Goal: Information Seeking & Learning: Compare options

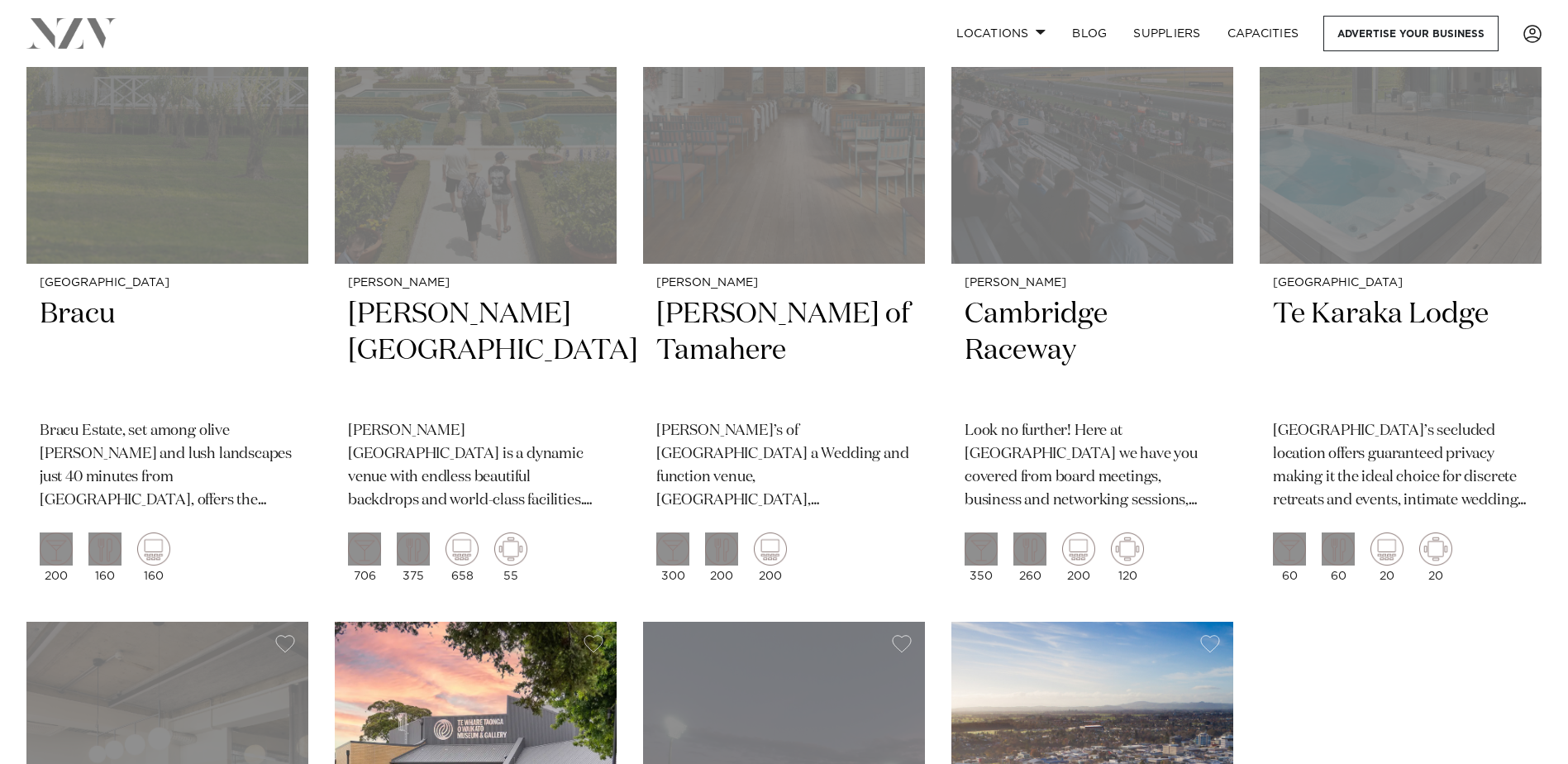
scroll to position [1323, 0]
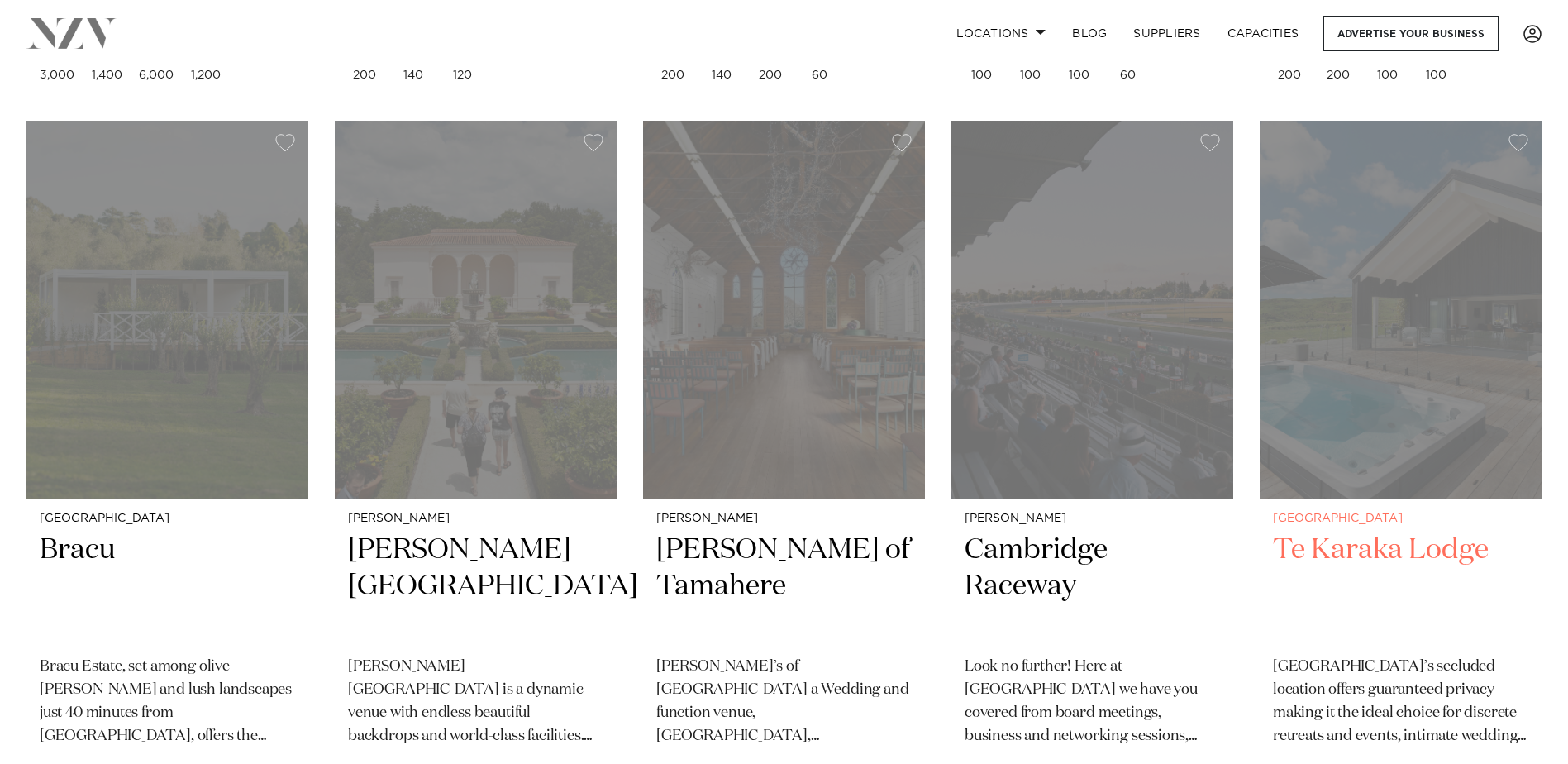
click at [1377, 343] on img at bounding box center [1400, 310] width 282 height 378
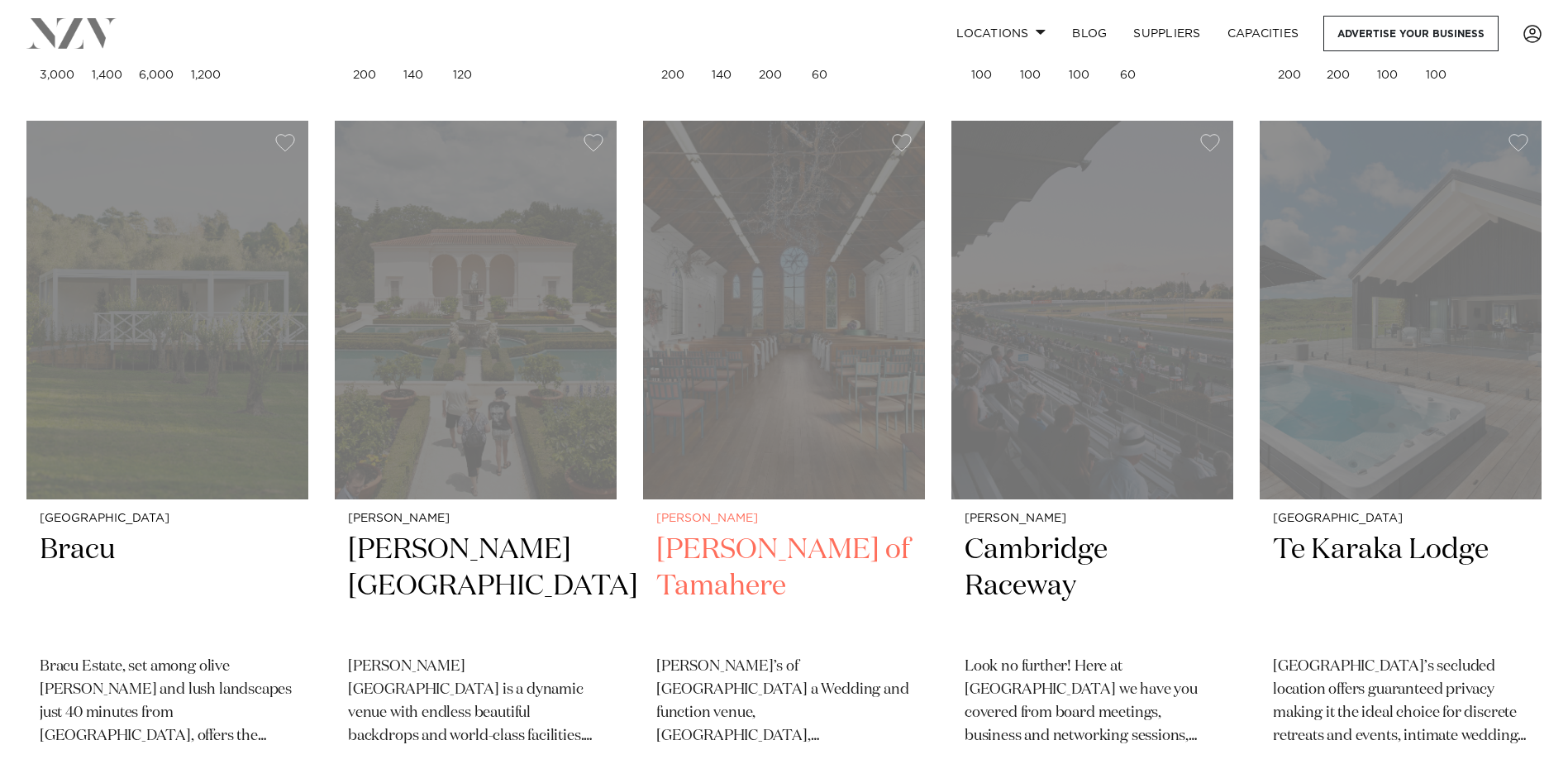
click at [795, 417] on img at bounding box center [784, 310] width 282 height 378
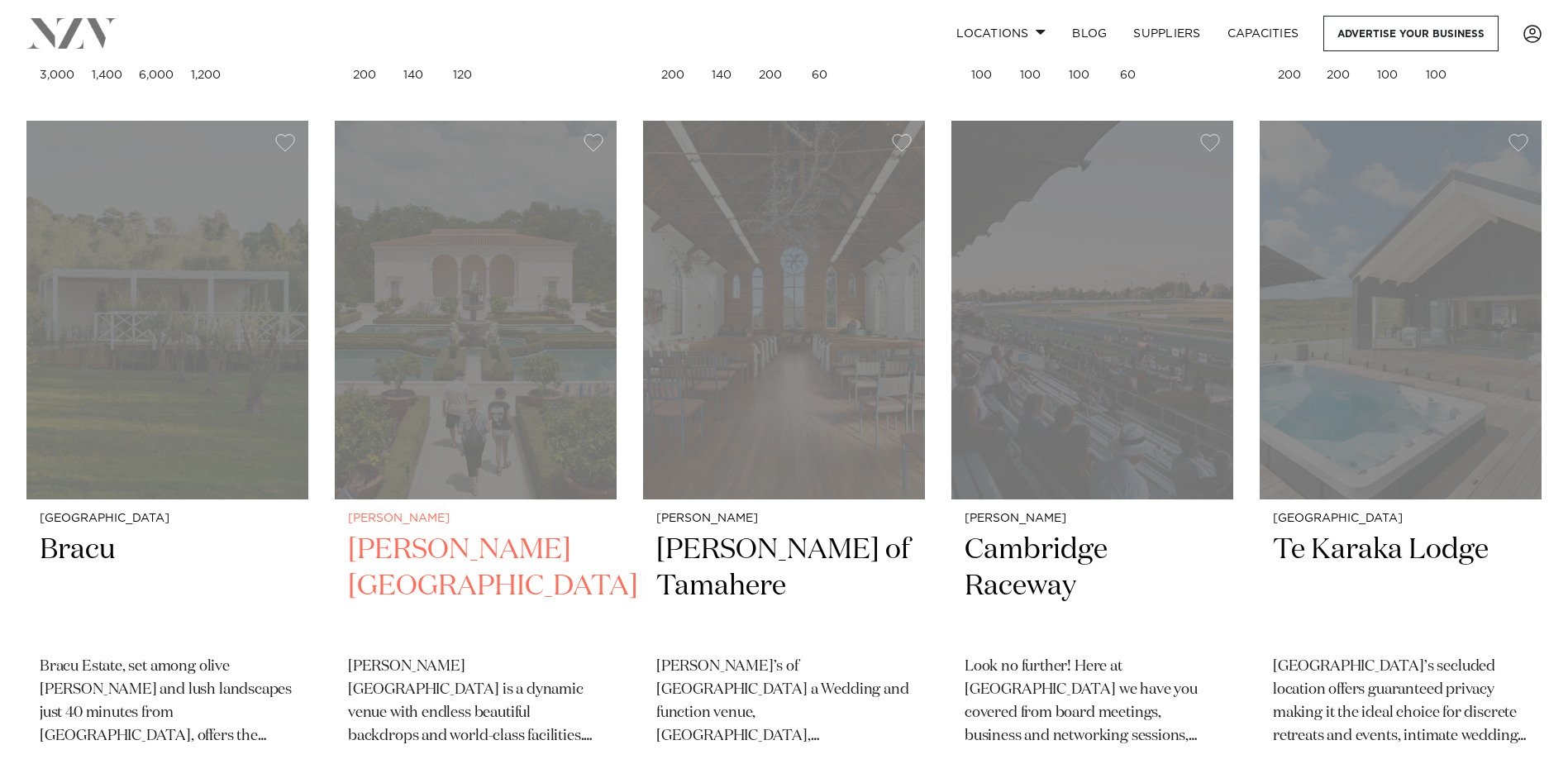
click at [478, 362] on img at bounding box center [475, 310] width 282 height 378
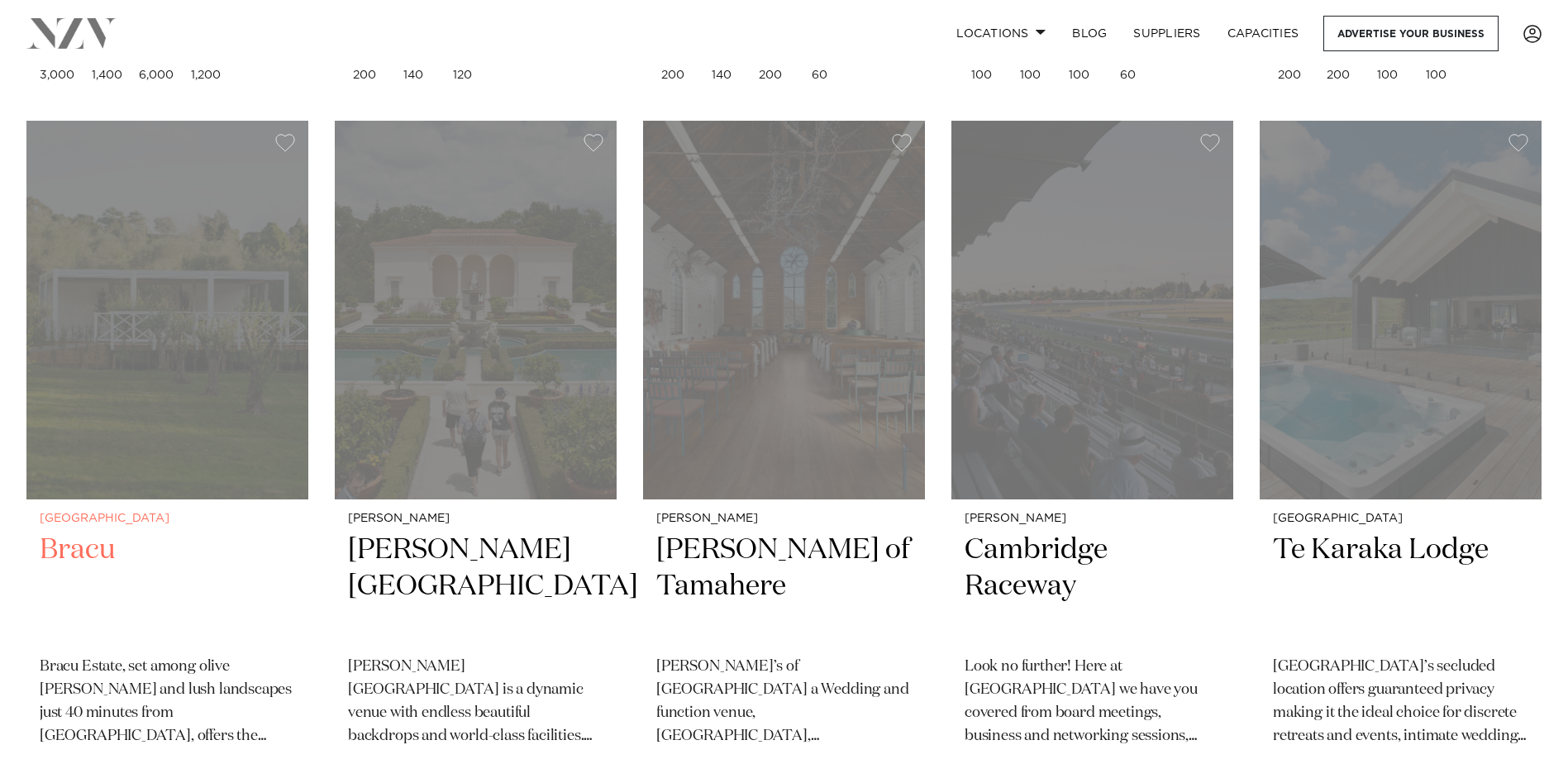
click at [166, 302] on img at bounding box center [167, 310] width 282 height 378
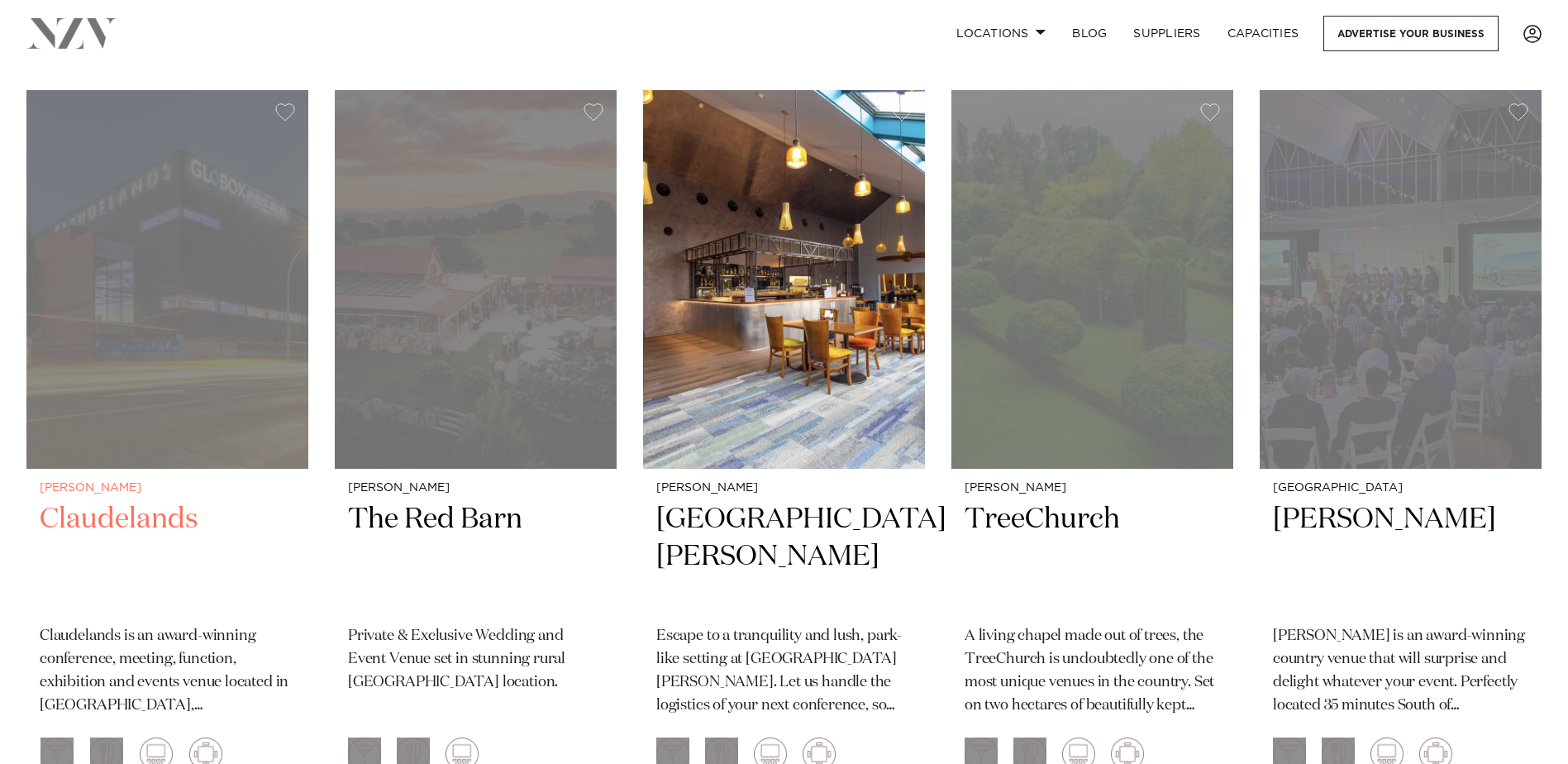
scroll to position [578, 0]
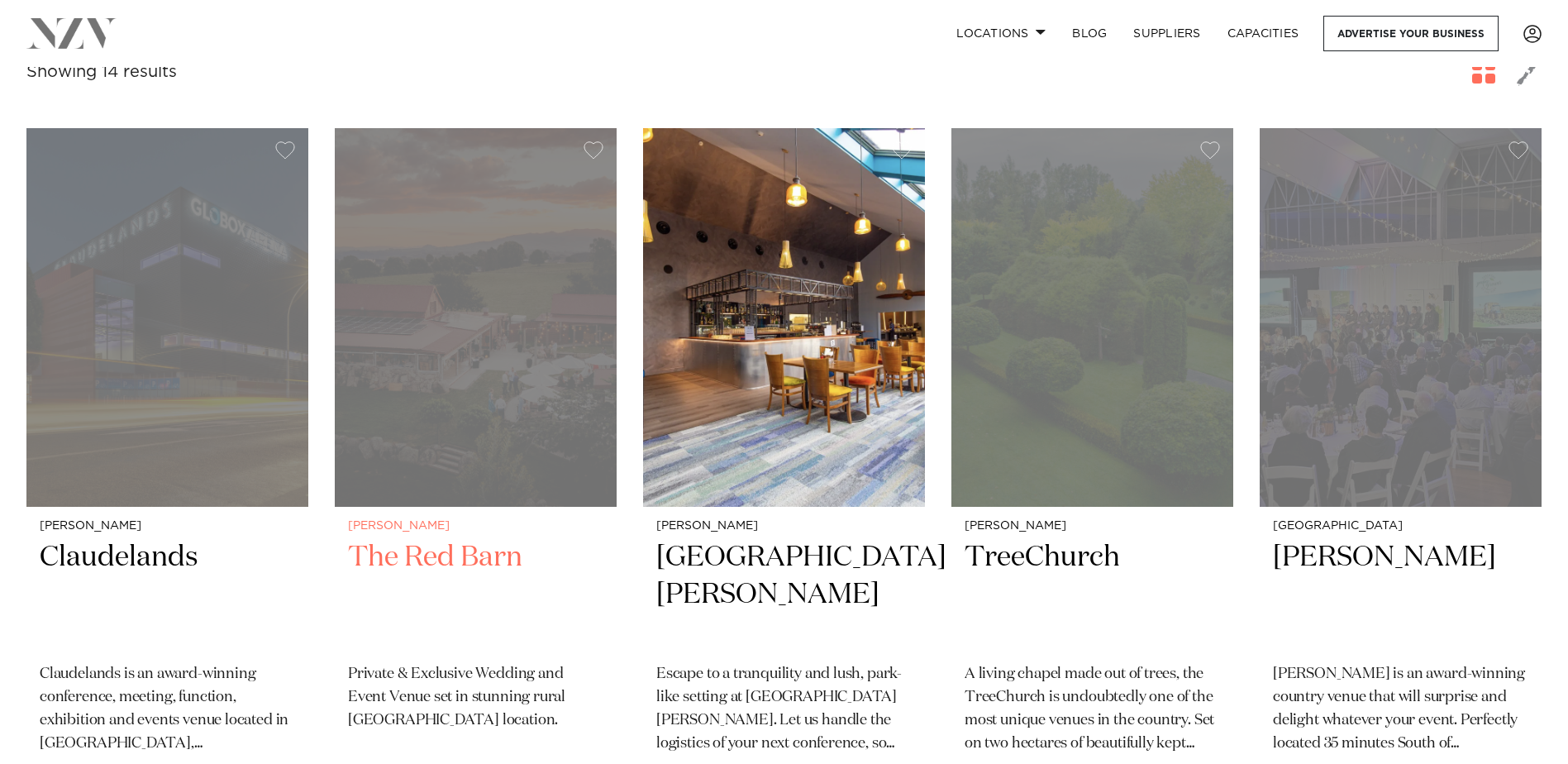
click at [458, 253] on img at bounding box center [475, 317] width 282 height 378
click at [1109, 245] on img at bounding box center [1091, 317] width 282 height 378
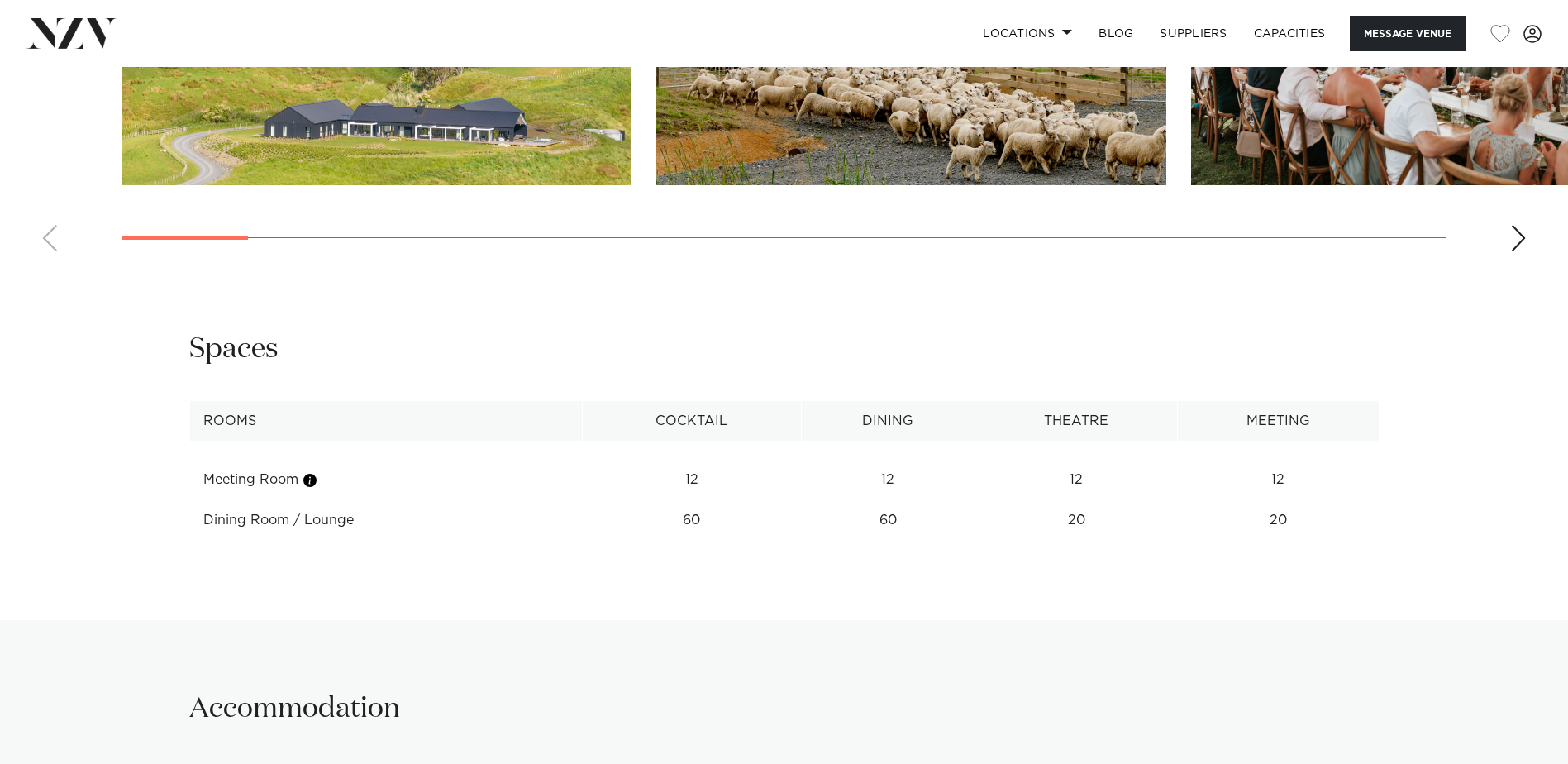
scroll to position [1736, 0]
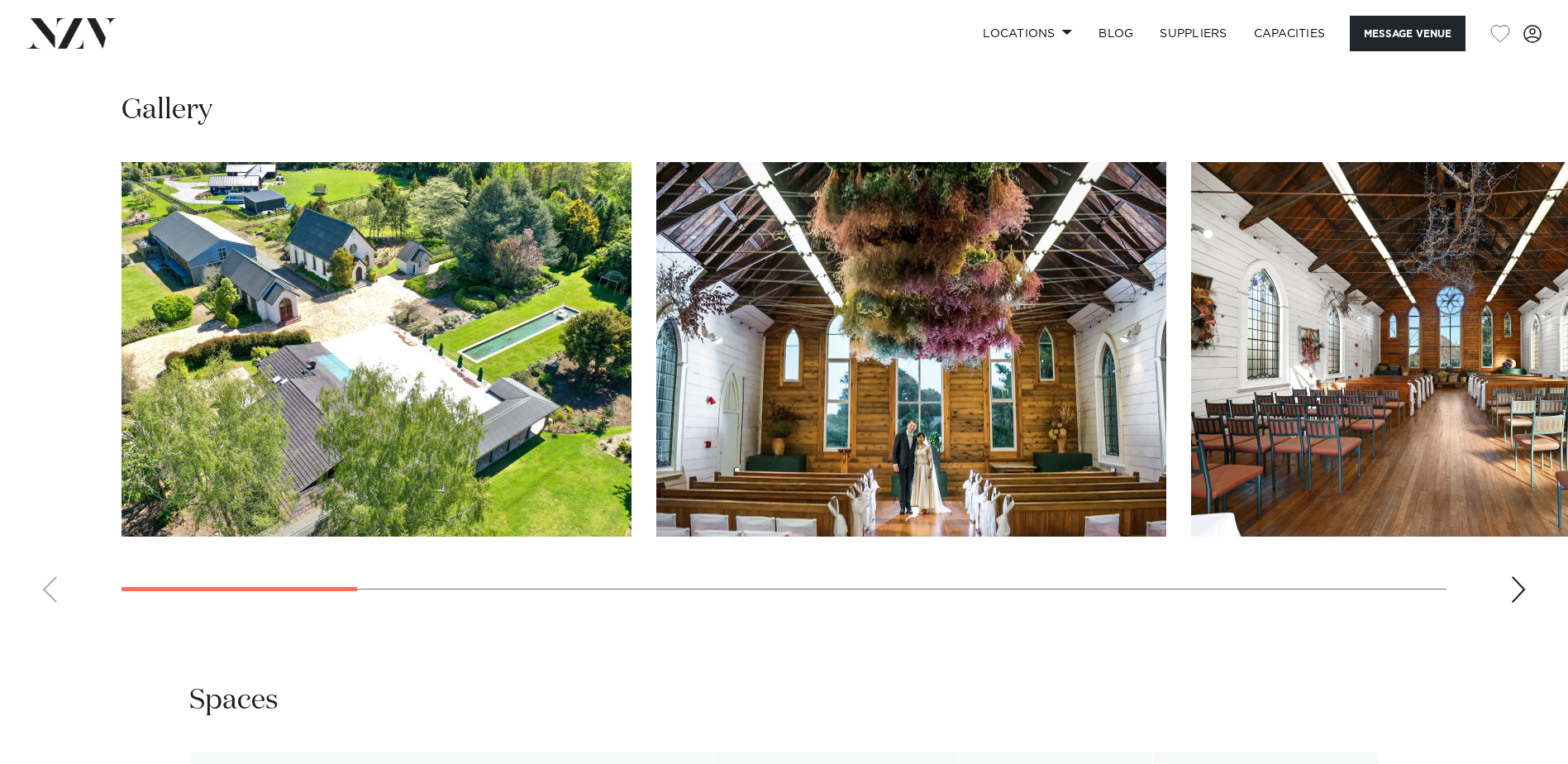
scroll to position [1571, 0]
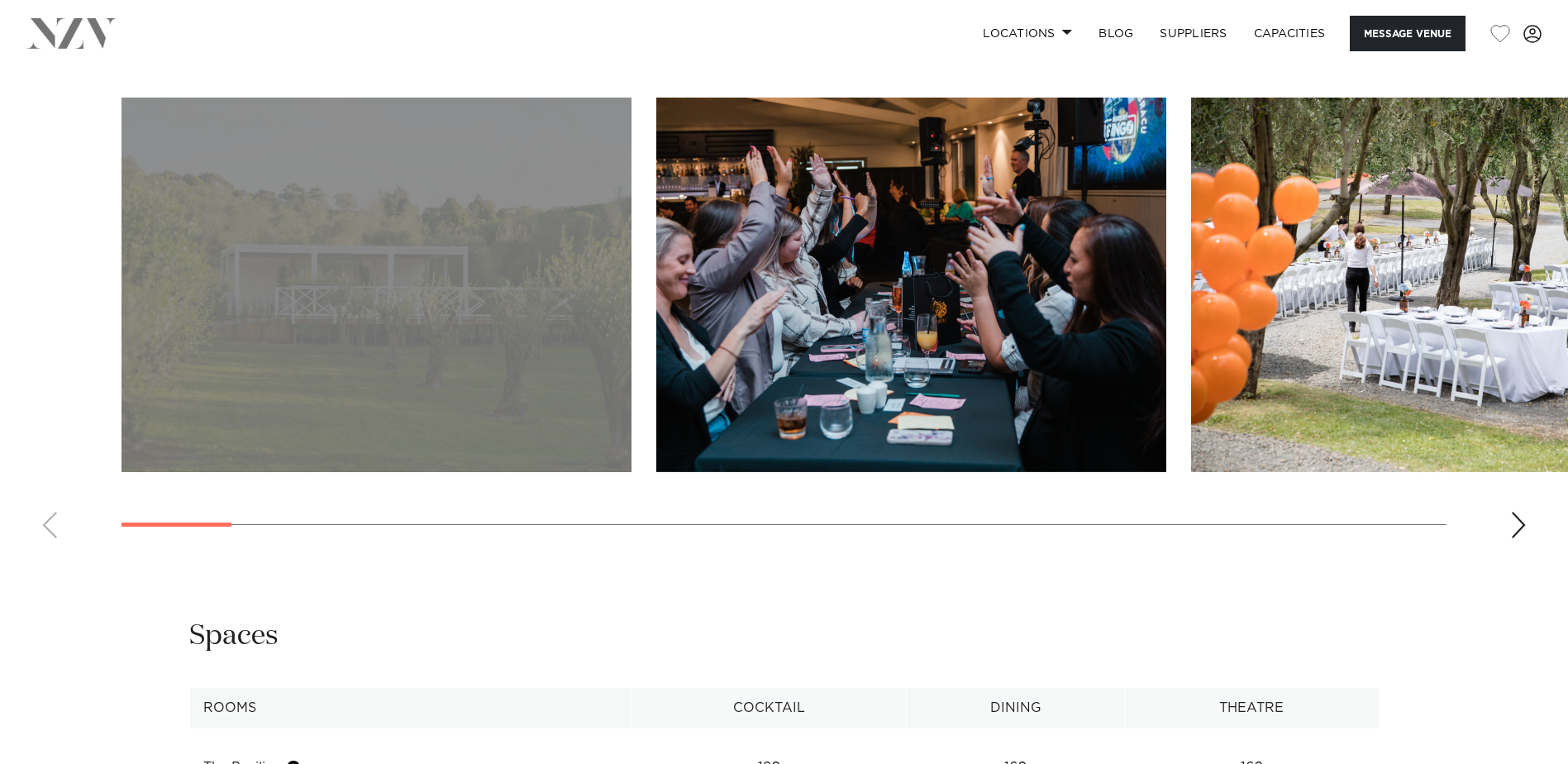
scroll to position [1902, 0]
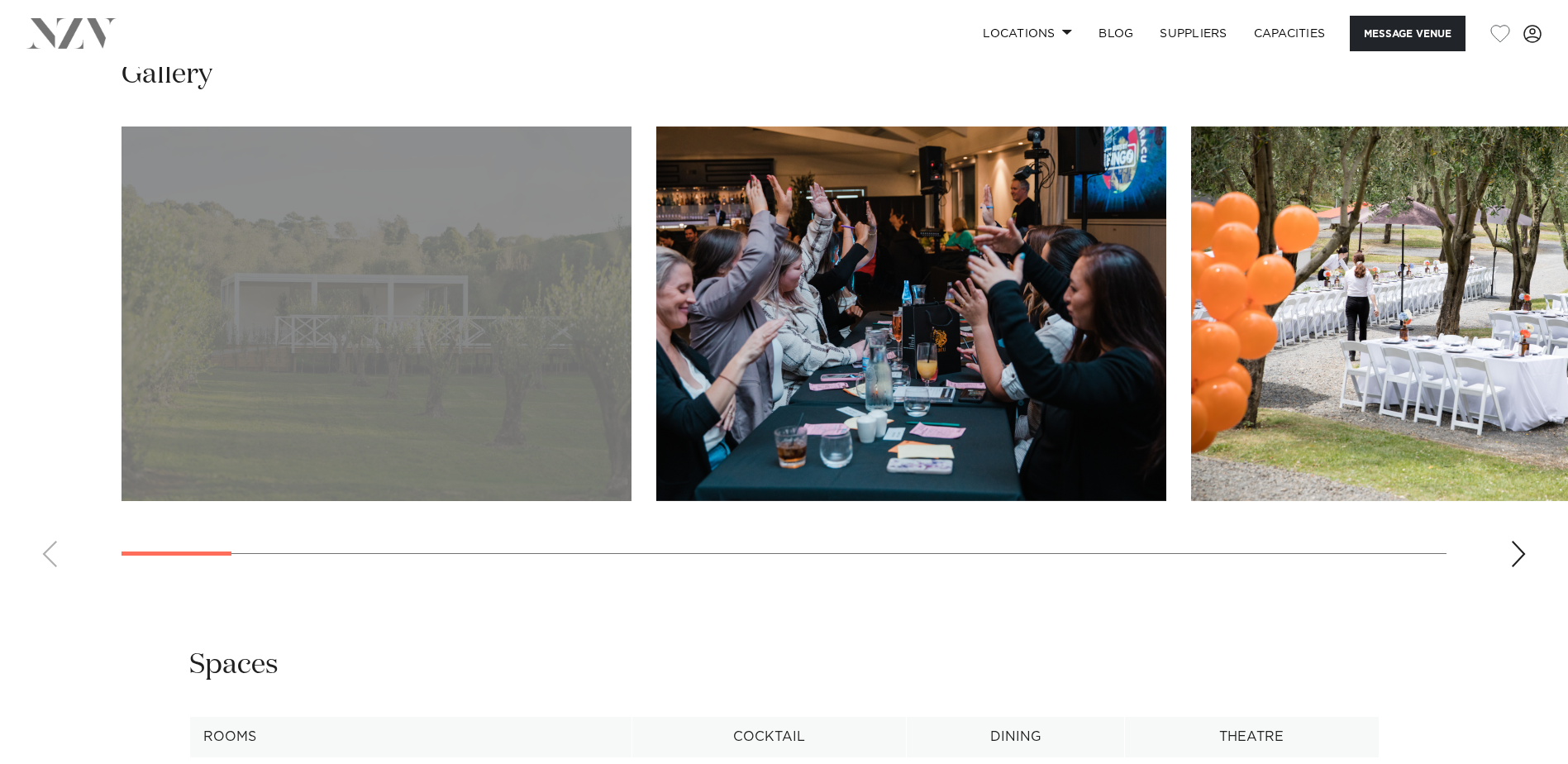
click at [1510, 548] on div "Next slide" at bounding box center [1518, 554] width 16 height 27
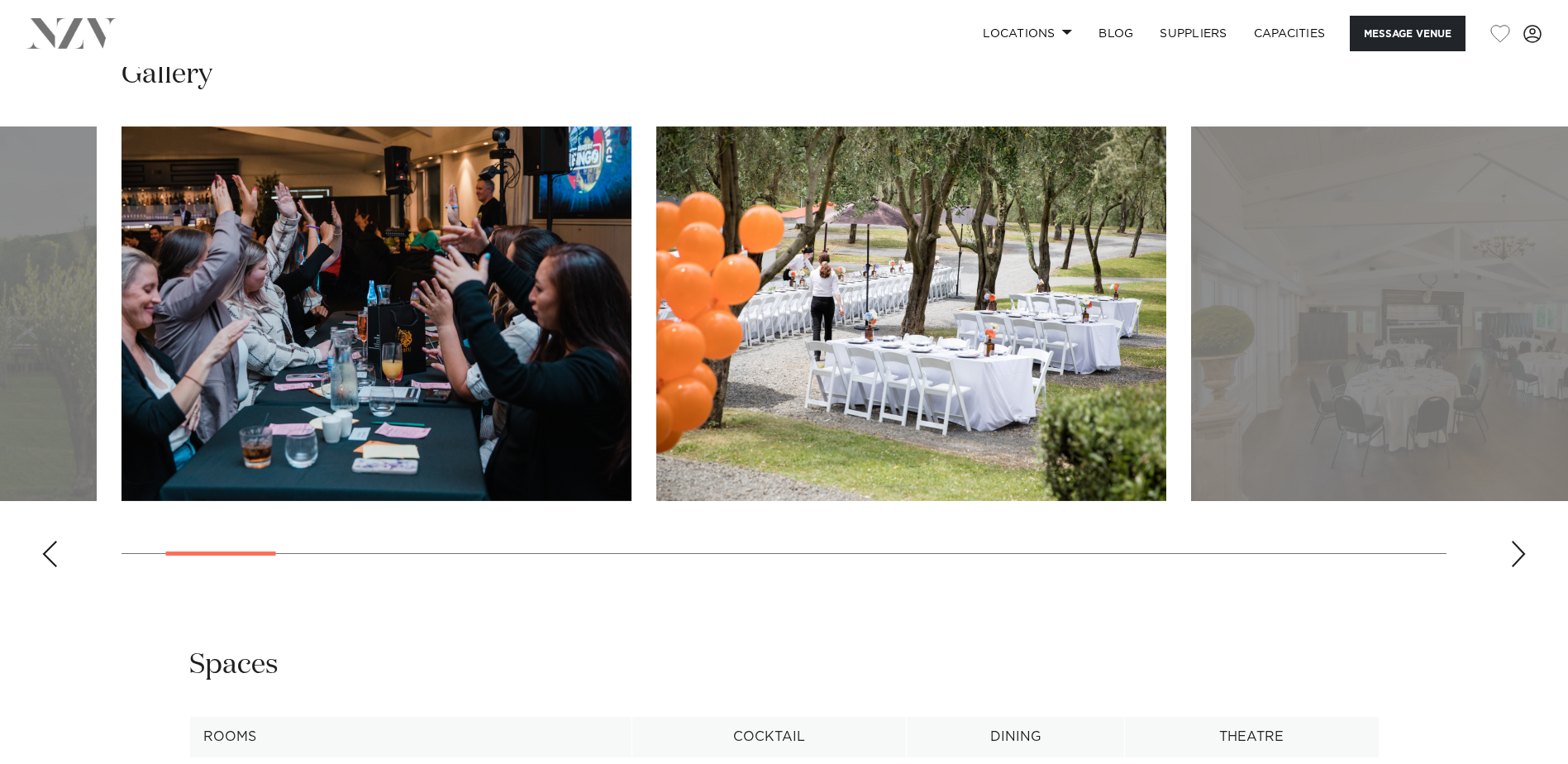
click at [1509, 548] on swiper-container at bounding box center [784, 353] width 1568 height 454
click at [1524, 551] on div "Next slide" at bounding box center [1518, 554] width 16 height 27
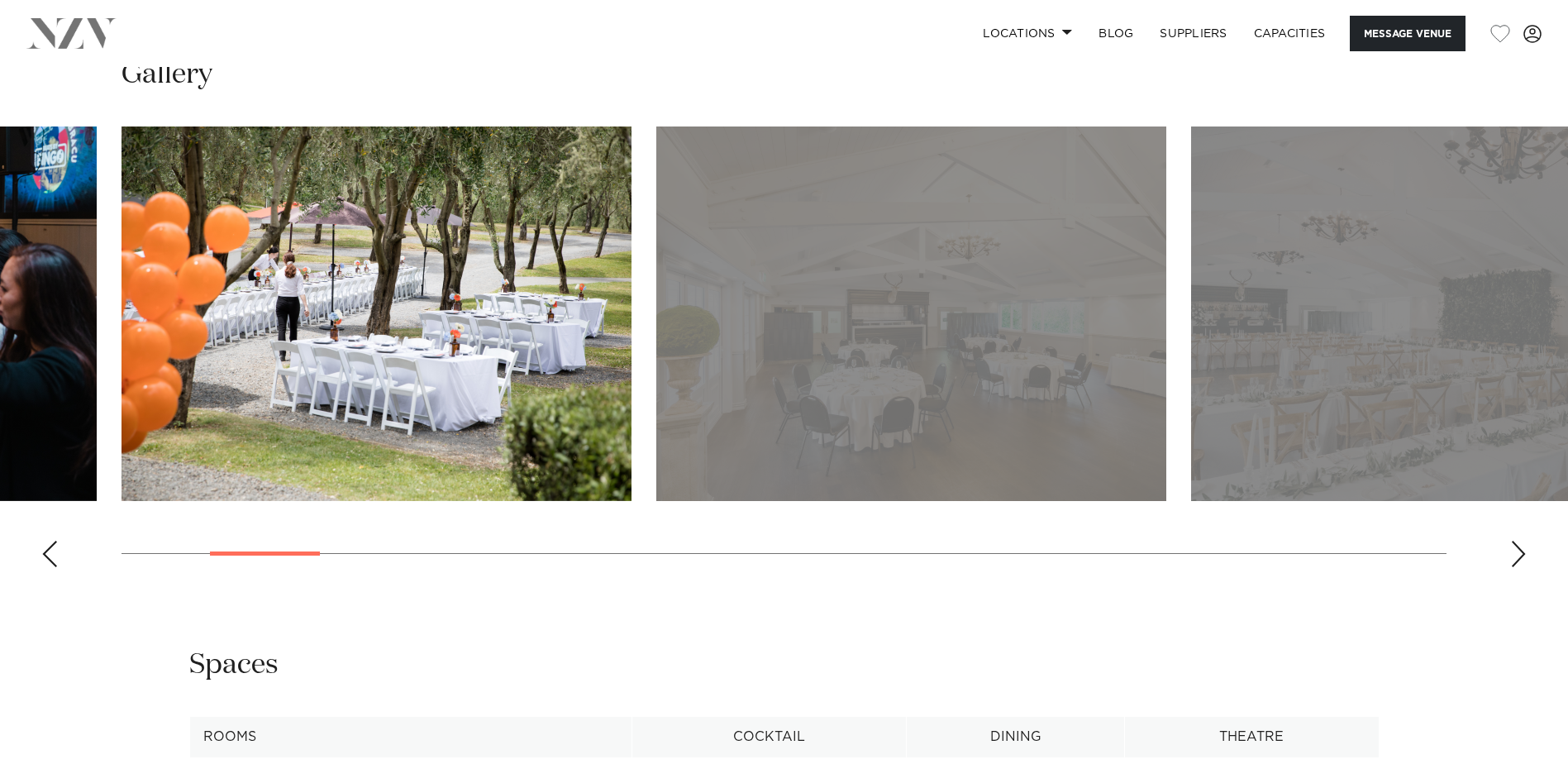
click at [1524, 551] on div "Next slide" at bounding box center [1518, 554] width 16 height 27
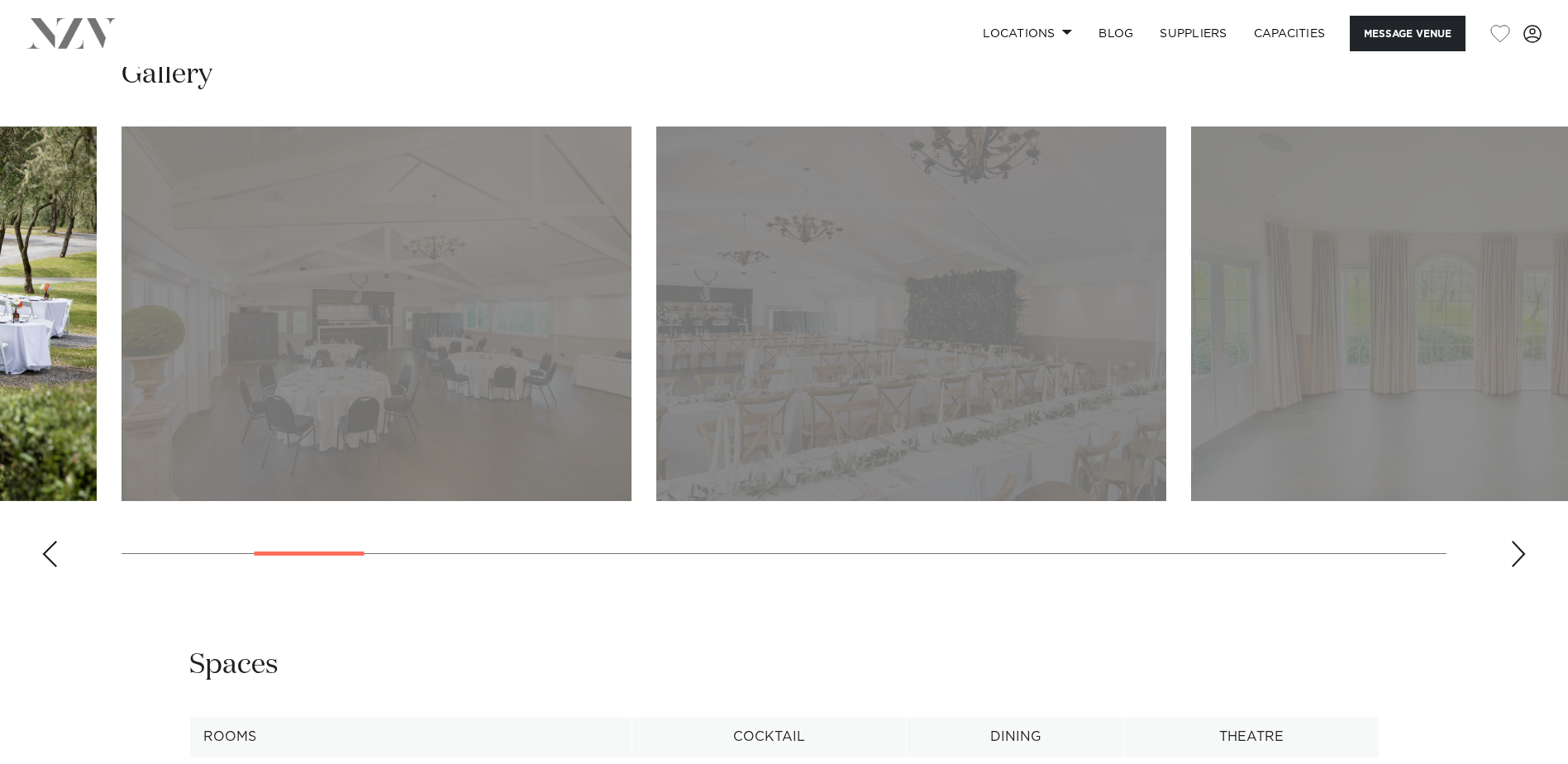
click at [1524, 551] on div "Next slide" at bounding box center [1518, 554] width 16 height 27
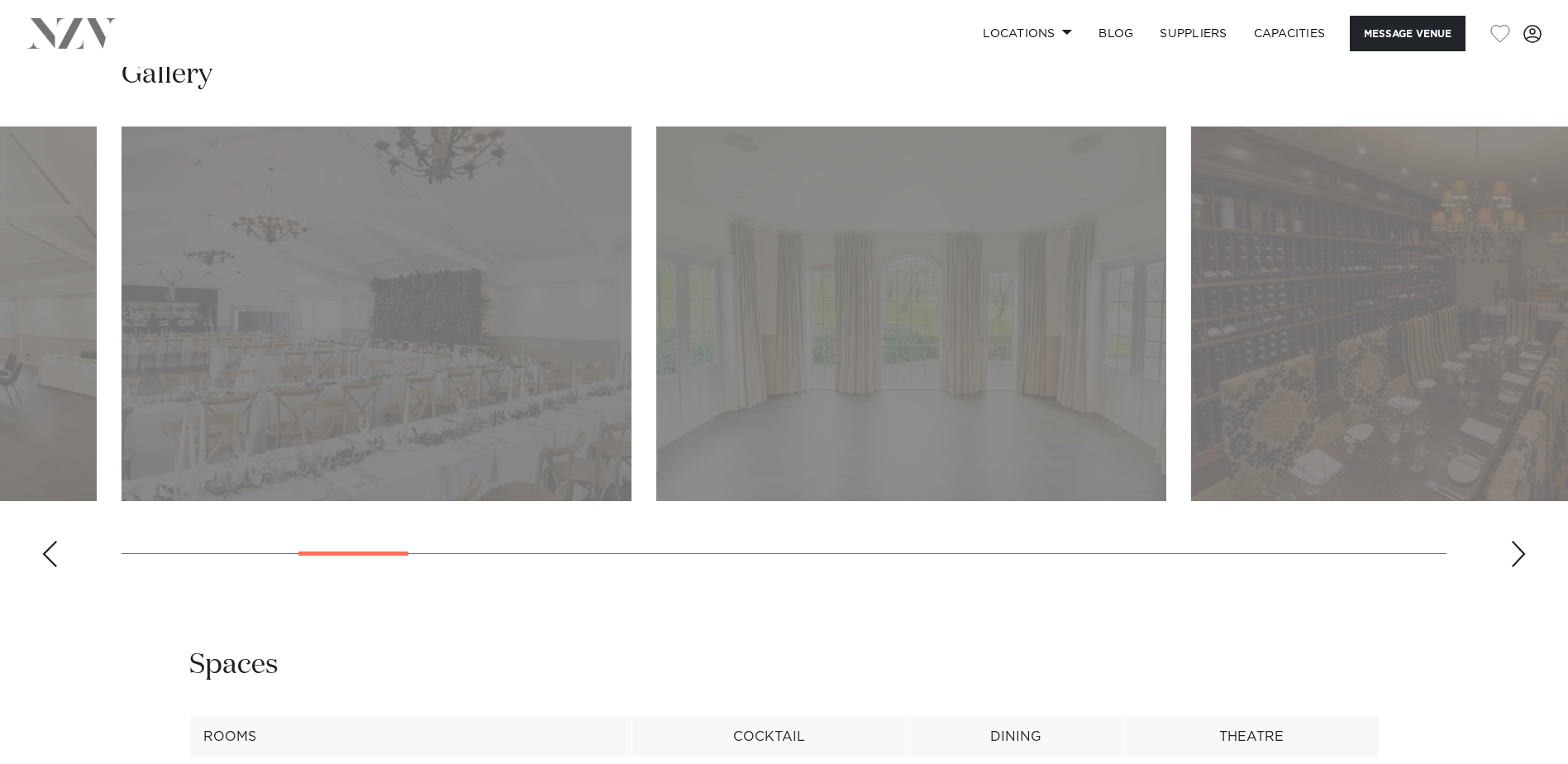
click at [1524, 551] on div "Next slide" at bounding box center [1518, 554] width 16 height 27
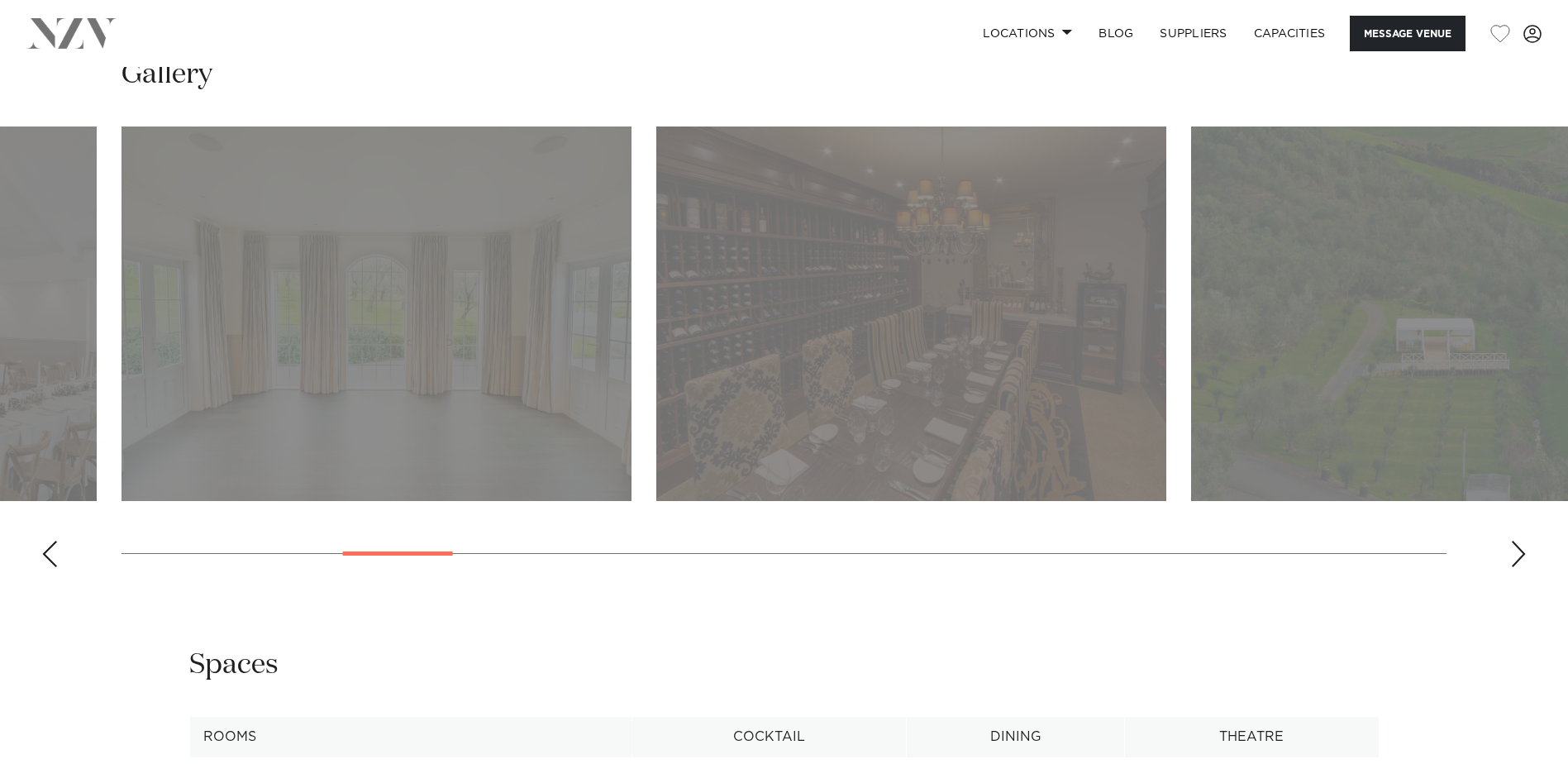
click at [1524, 551] on div "Next slide" at bounding box center [1518, 554] width 16 height 27
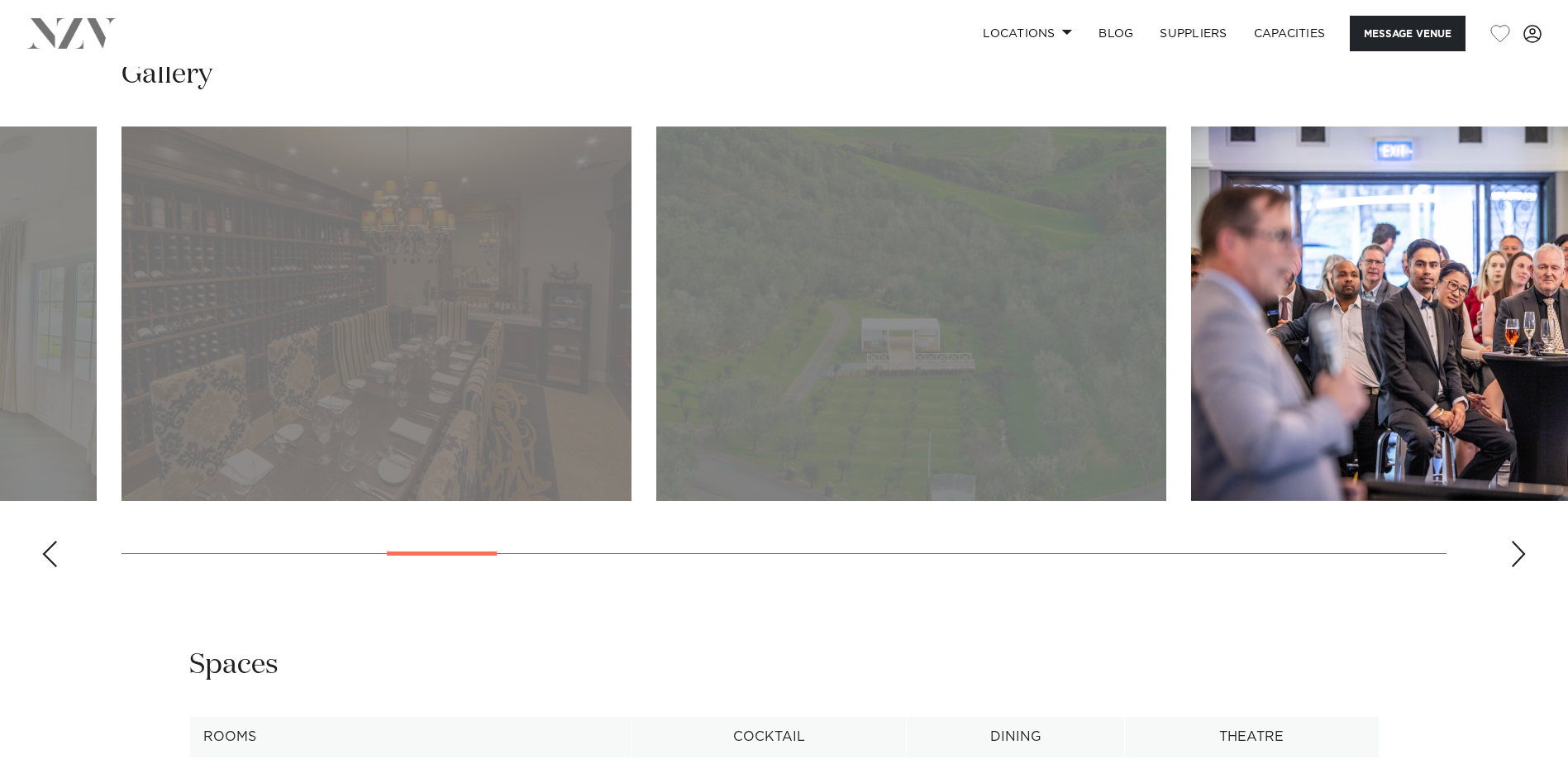
click at [1524, 551] on div "Next slide" at bounding box center [1518, 554] width 16 height 27
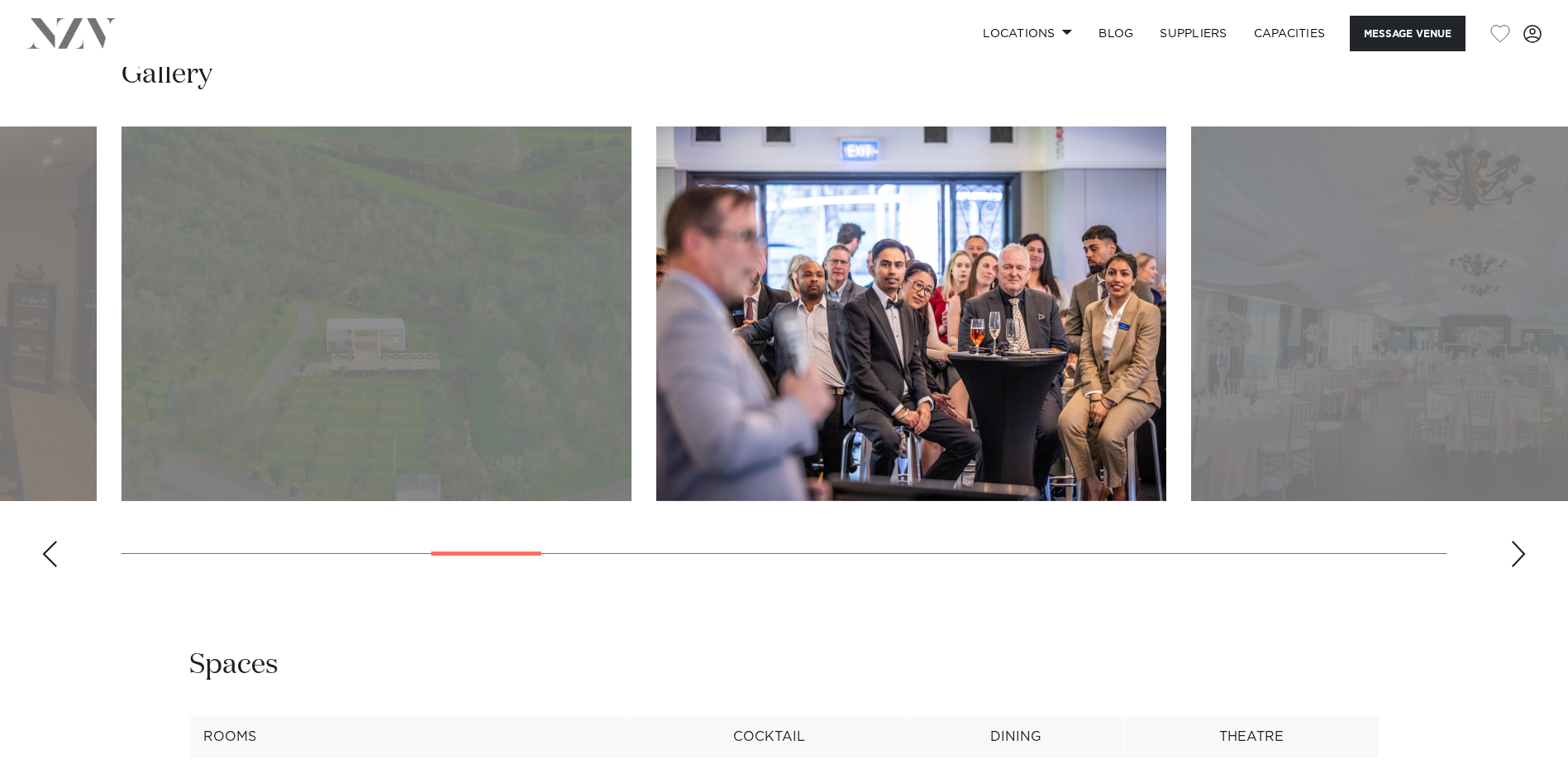
click at [1524, 551] on div "Next slide" at bounding box center [1518, 554] width 16 height 27
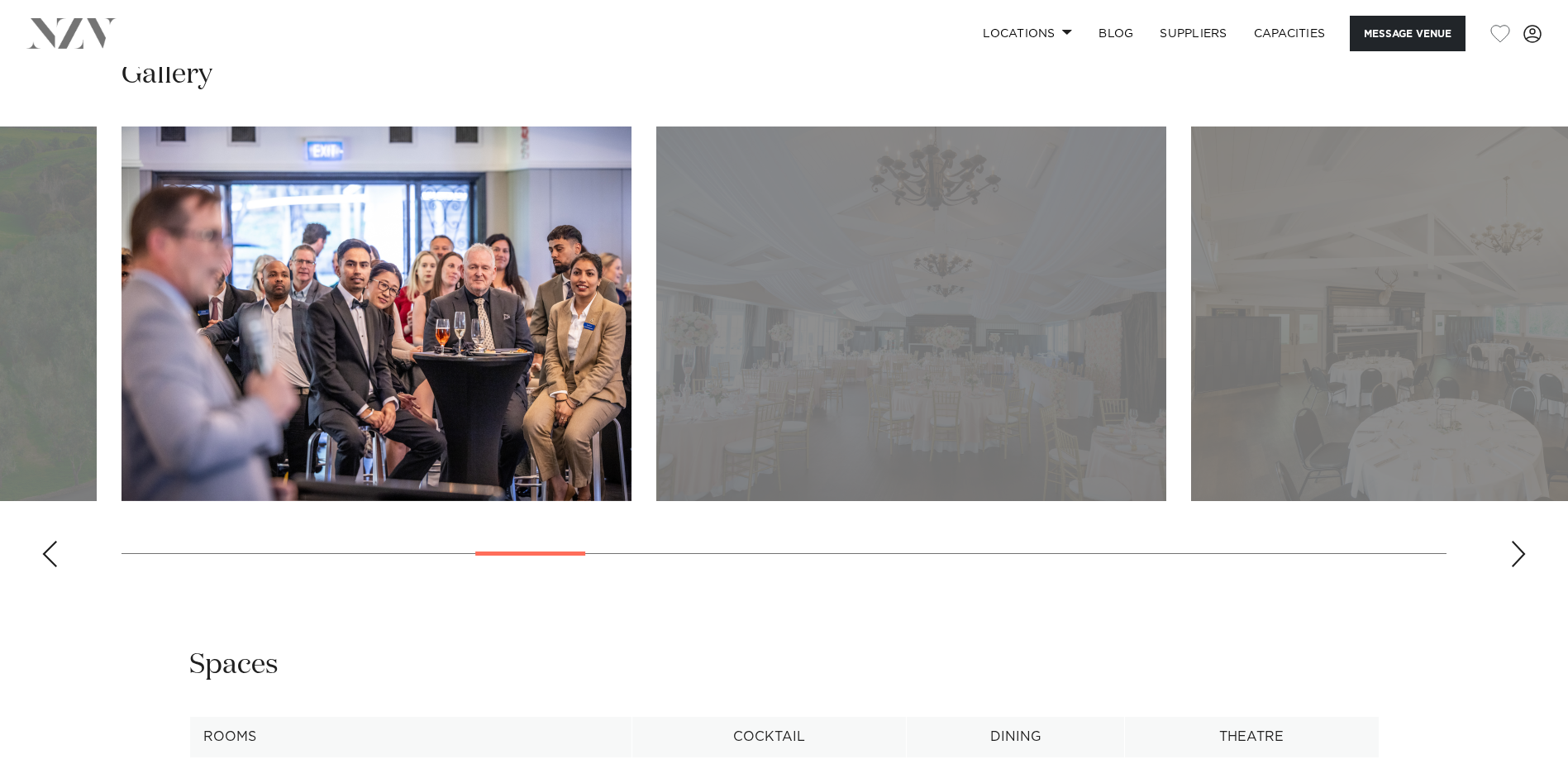
click at [1524, 551] on div "Next slide" at bounding box center [1518, 554] width 16 height 27
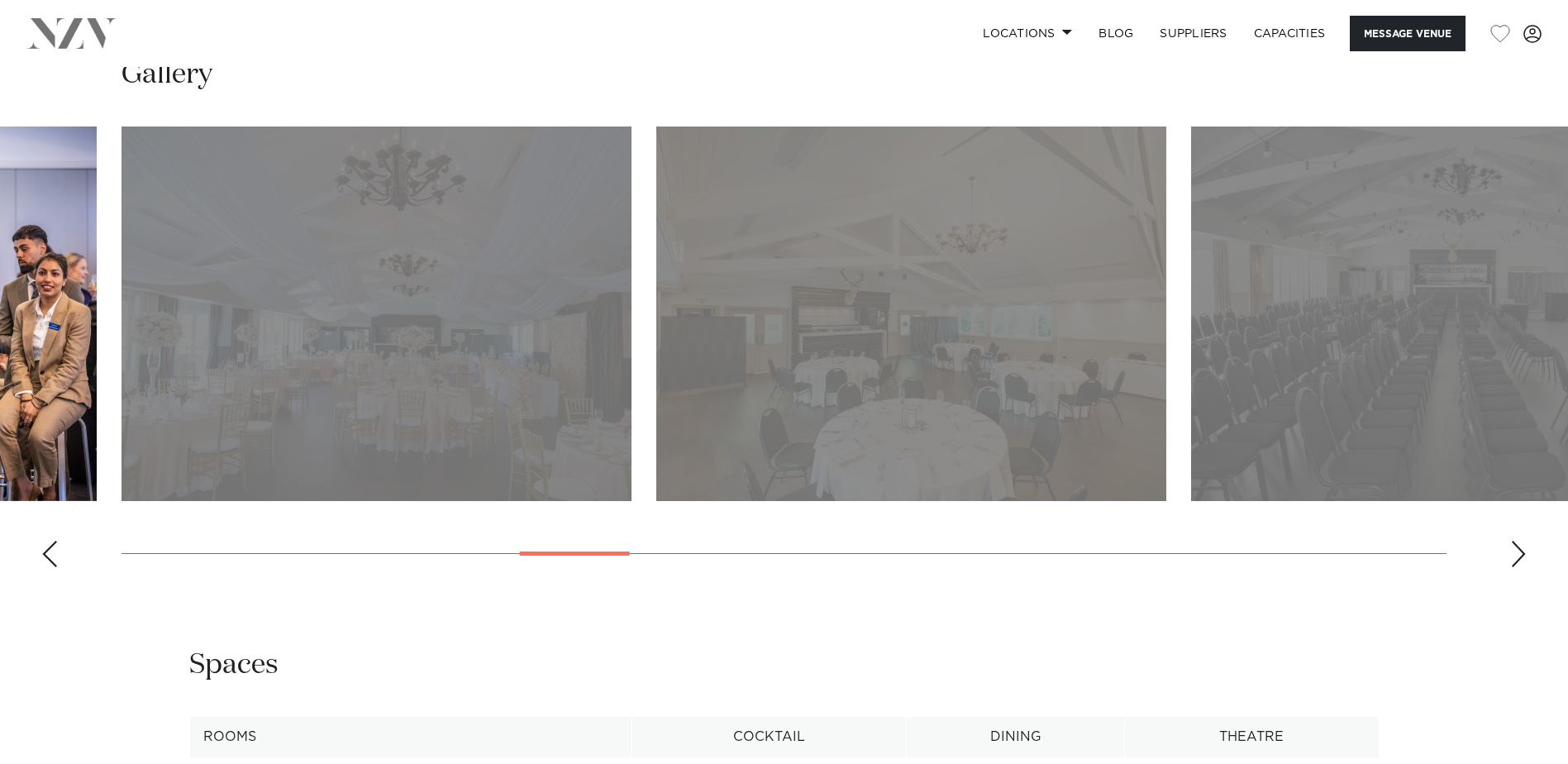
click at [1524, 551] on div "Next slide" at bounding box center [1518, 554] width 16 height 27
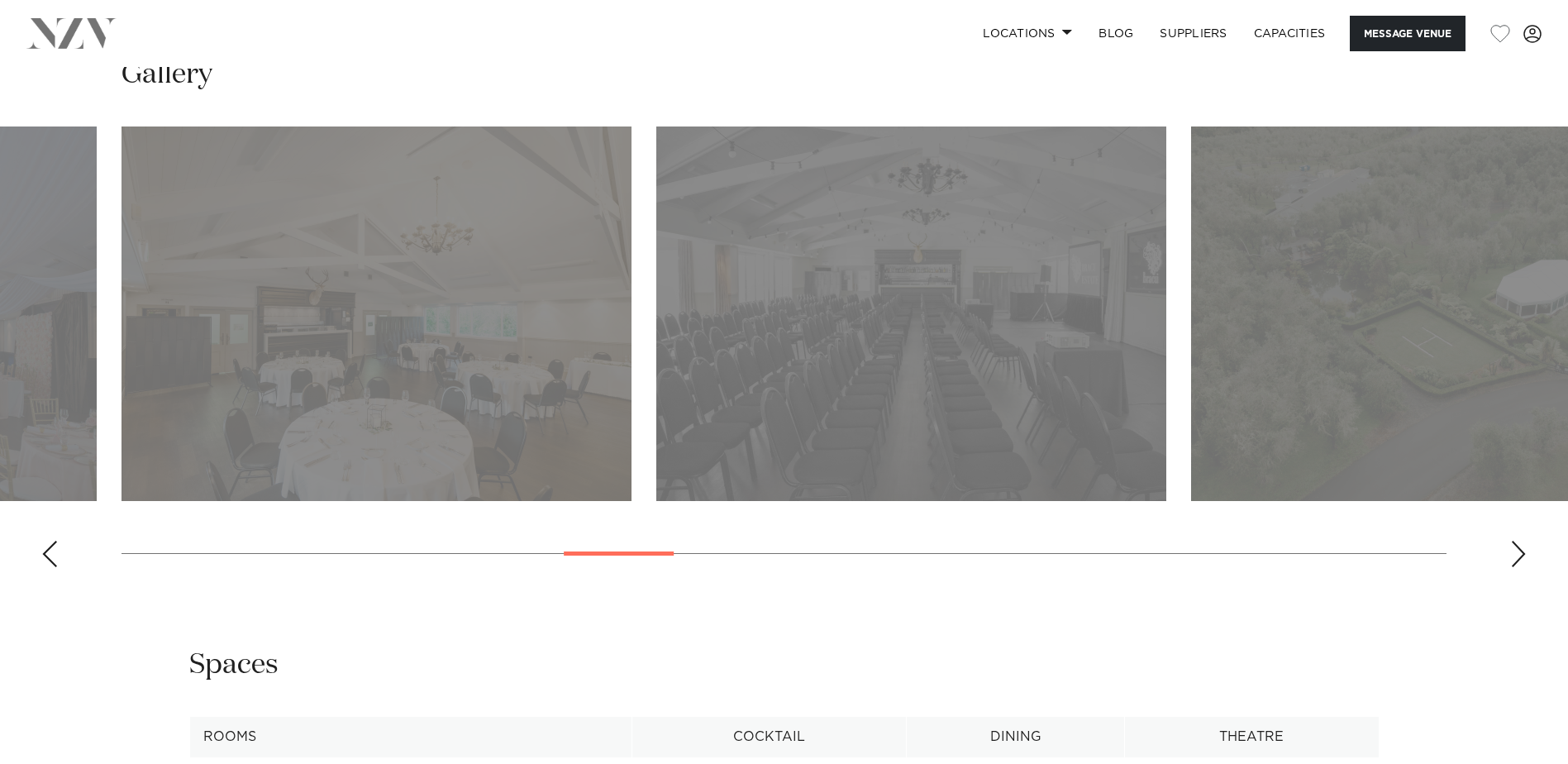
click at [1524, 551] on div "Next slide" at bounding box center [1518, 554] width 16 height 27
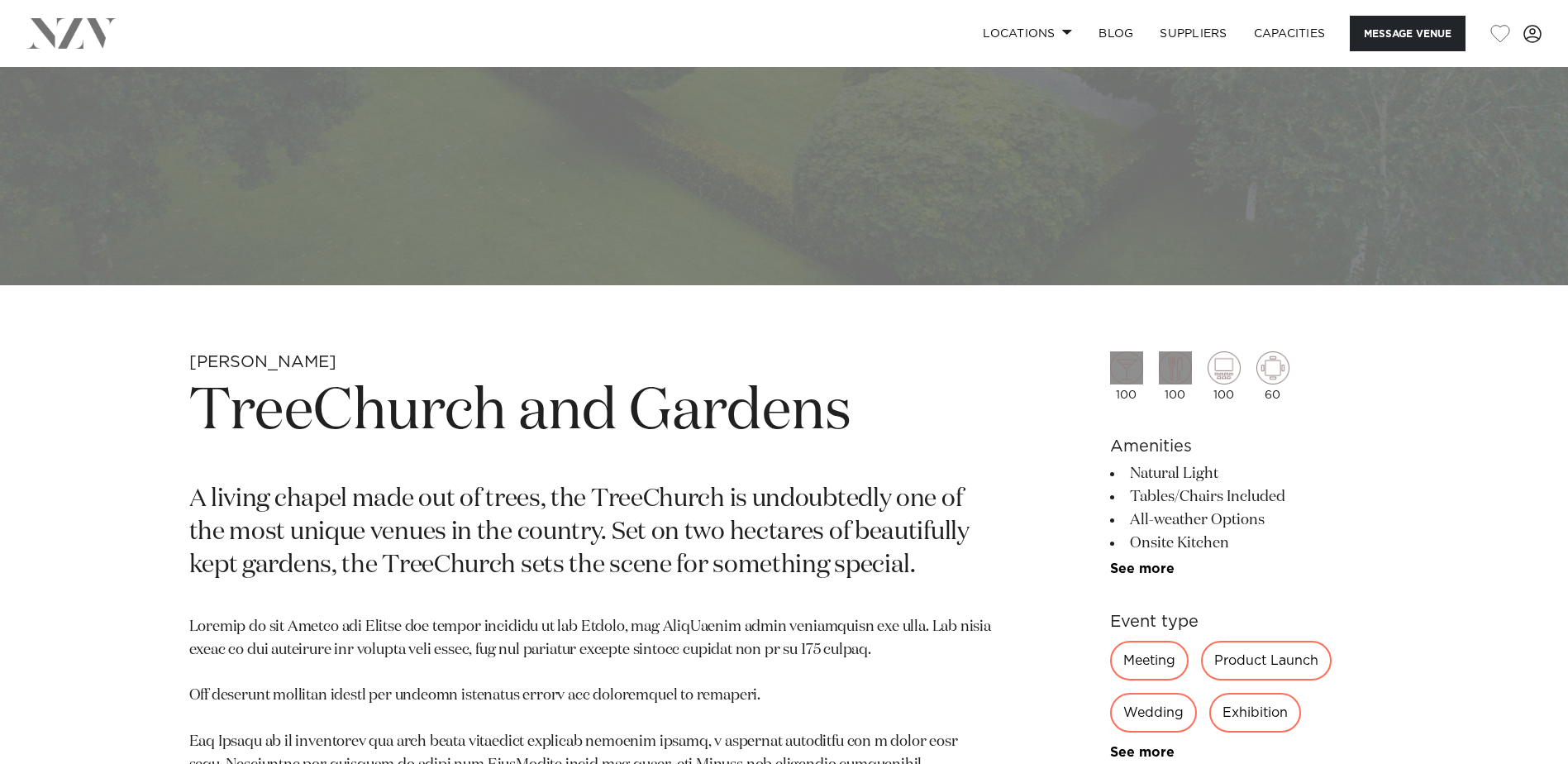
scroll to position [496, 0]
